Goal: Communication & Community: Answer question/provide support

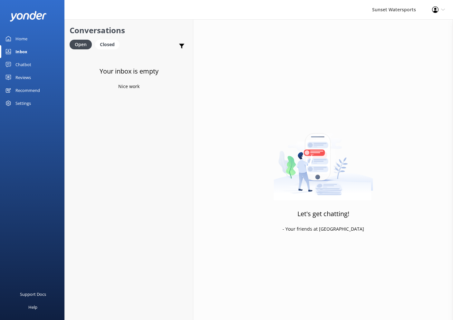
click at [63, 1] on div at bounding box center [32, 16] width 64 height 32
click at [393, 2] on div "Sunset Watersports" at bounding box center [394, 9] width 60 height 19
